Goal: Navigation & Orientation: Find specific page/section

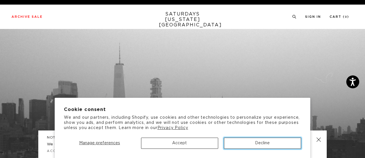
click at [260, 143] on button "Decline" at bounding box center [262, 143] width 77 height 11
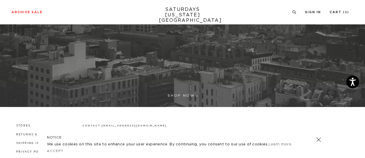
scroll to position [183, 0]
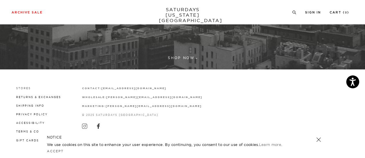
click at [28, 87] on link "Stores" at bounding box center [23, 88] width 15 height 3
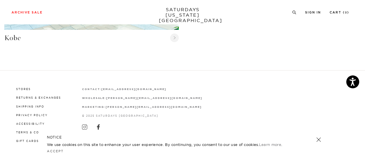
scroll to position [742, 0]
